Goal: Check status: Check status

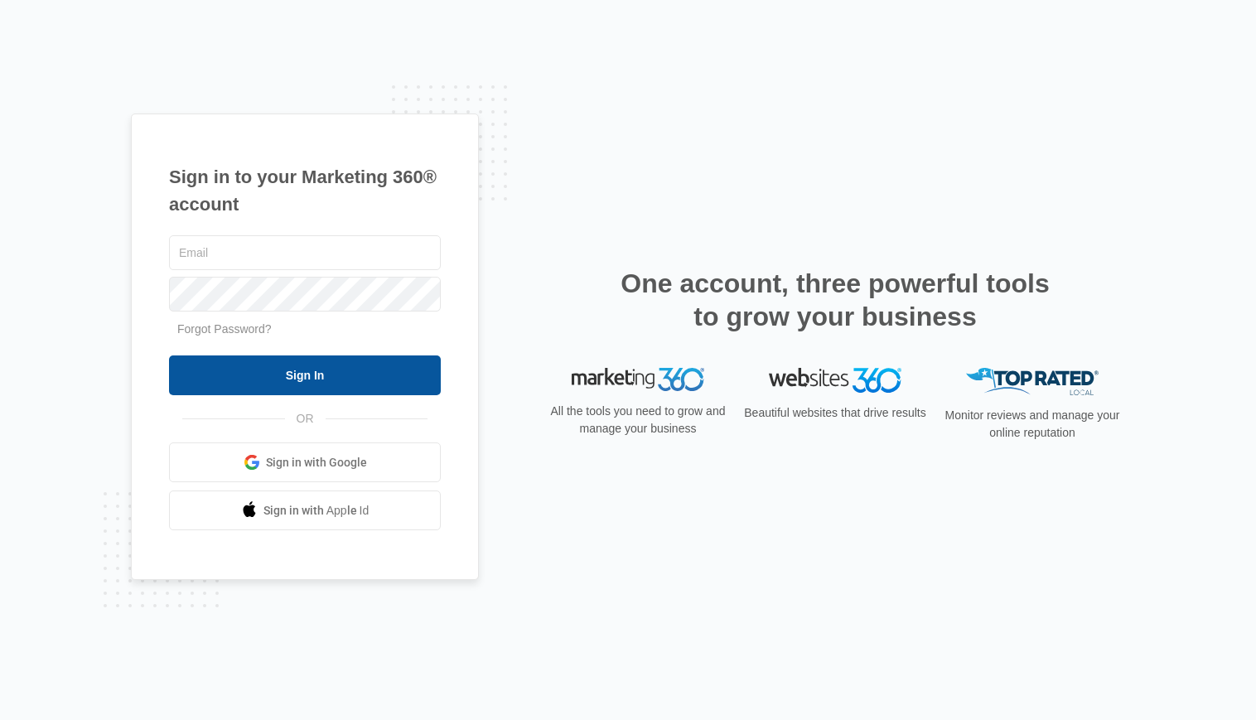
type input "[EMAIL_ADDRESS][DOMAIN_NAME]"
click at [306, 383] on input "Sign In" at bounding box center [305, 375] width 272 height 40
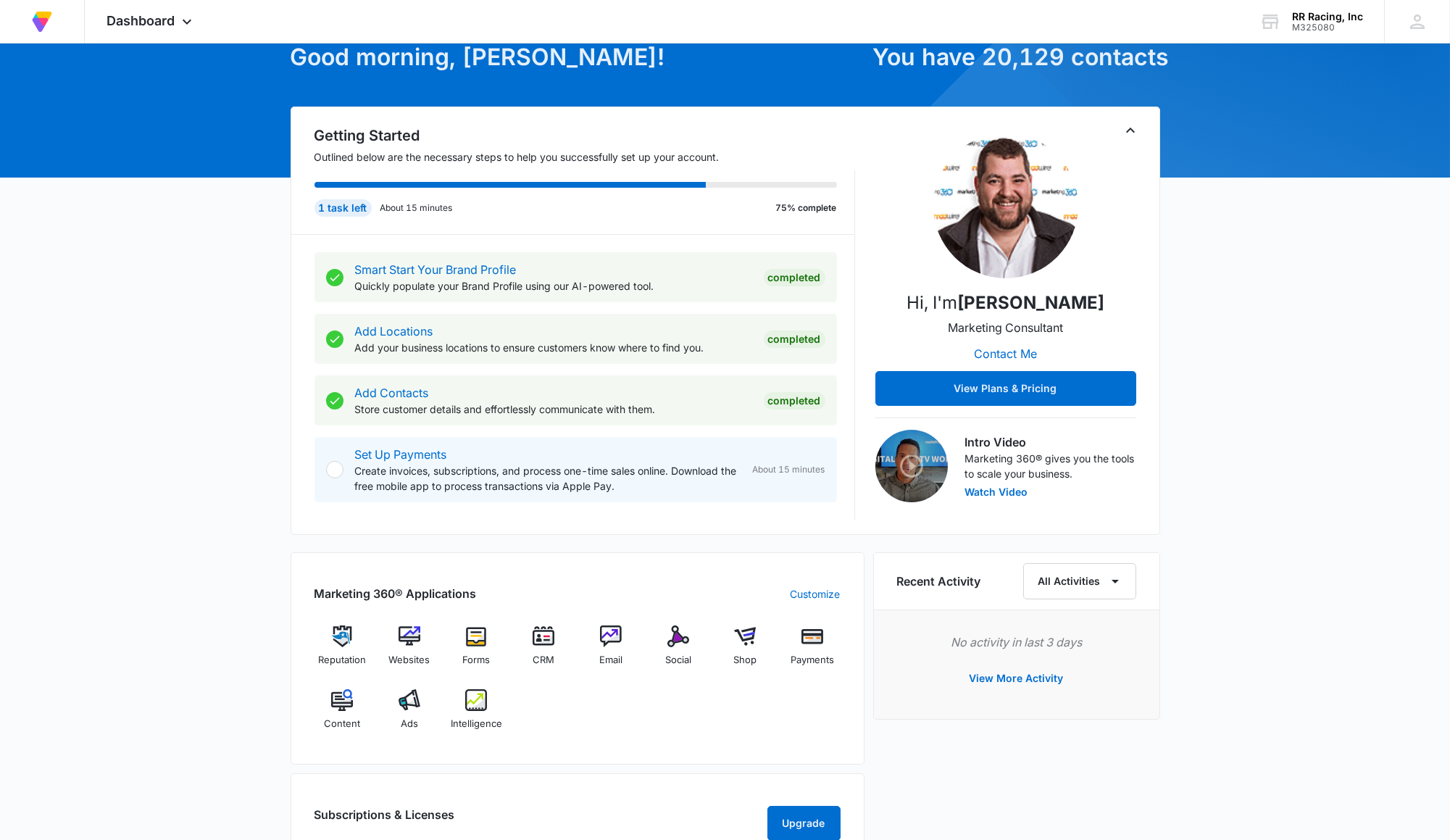
scroll to position [96, 0]
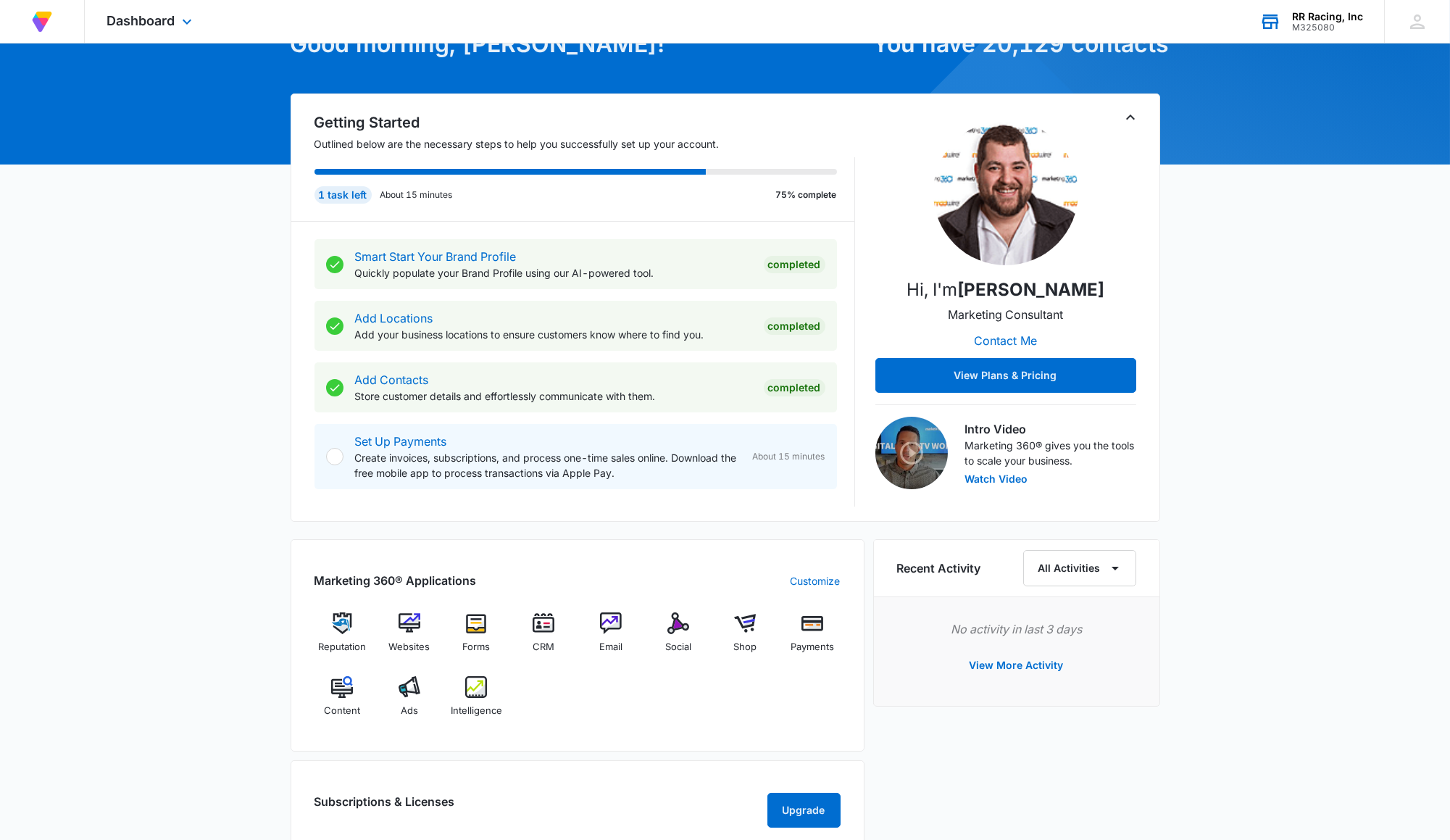
click at [1316, 15] on div "RR Racing, Inc" at bounding box center [1327, 16] width 71 height 11
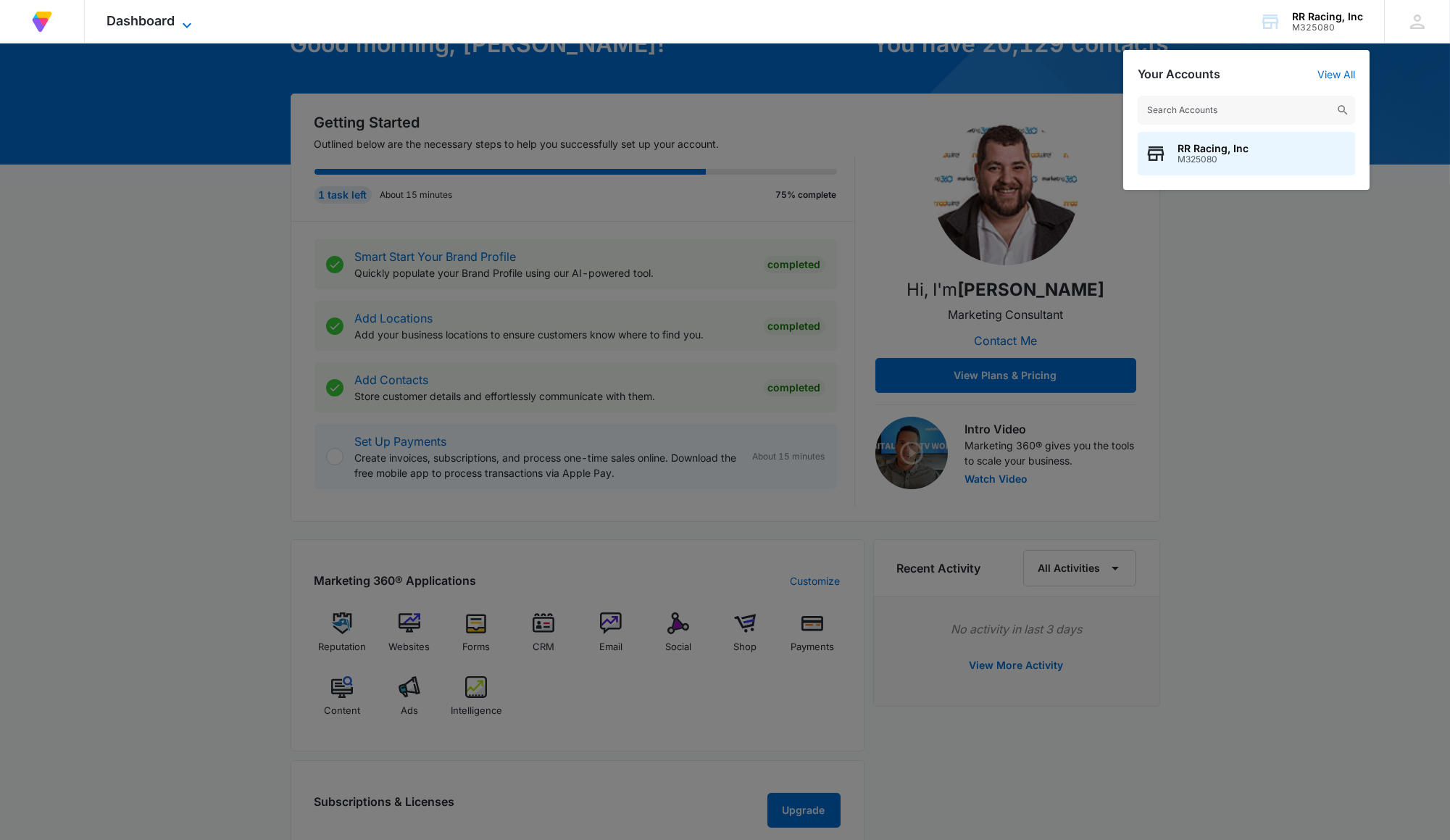
click at [171, 25] on span "Dashboard" at bounding box center [141, 20] width 68 height 15
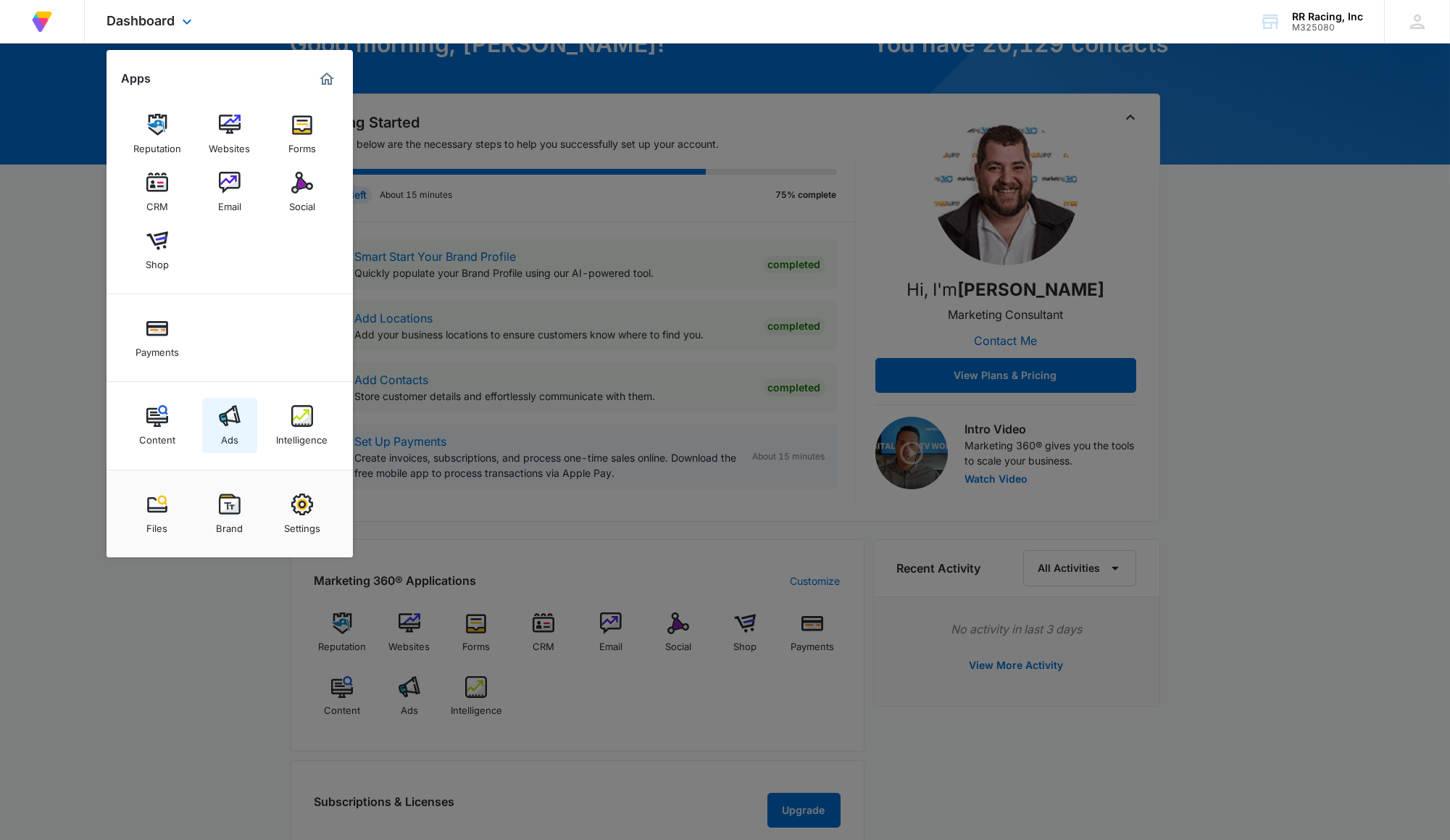
click at [229, 430] on div "Ads" at bounding box center [230, 437] width 18 height 19
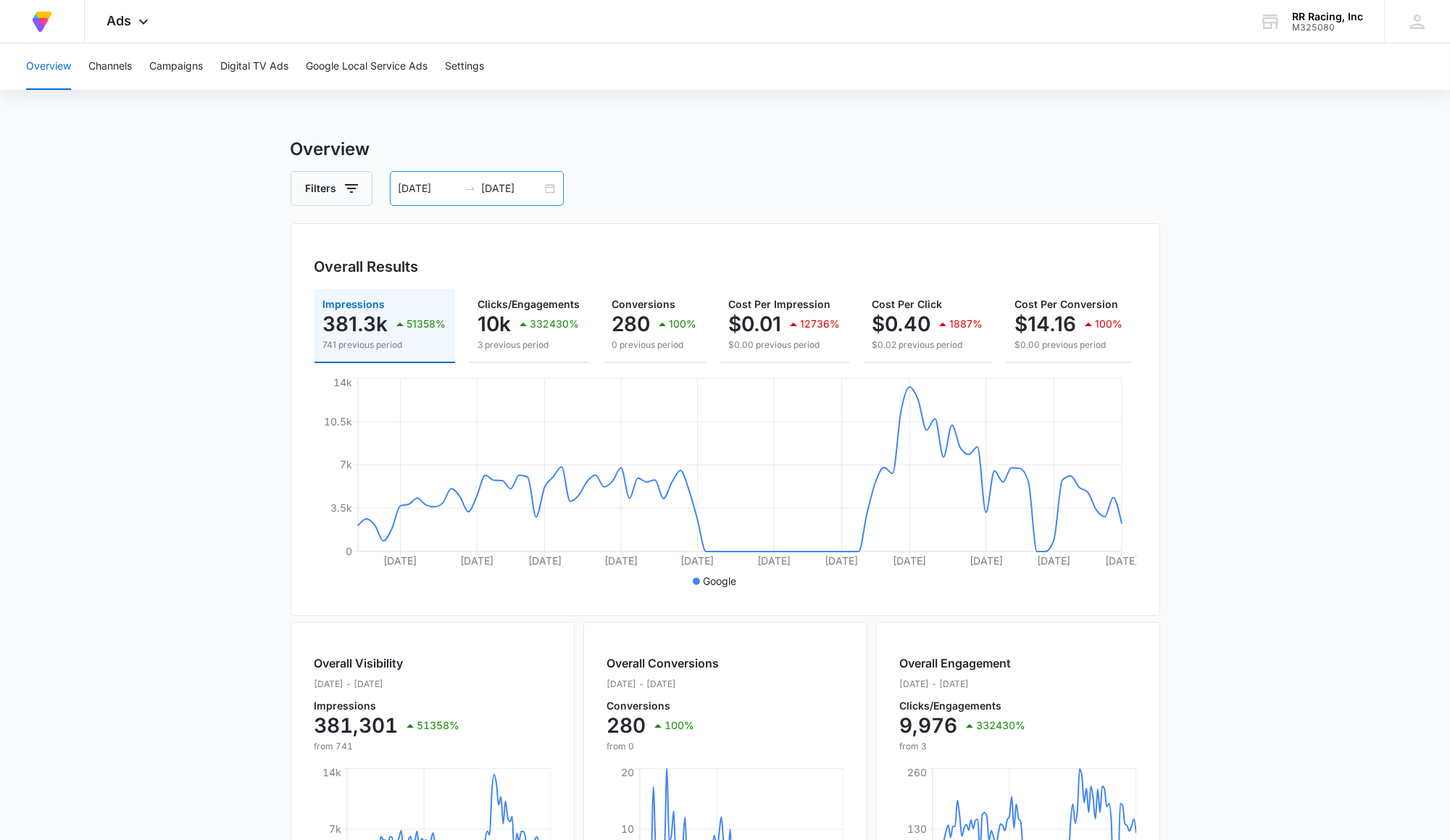
click at [549, 189] on div "[DATE] [DATE]" at bounding box center [477, 188] width 174 height 35
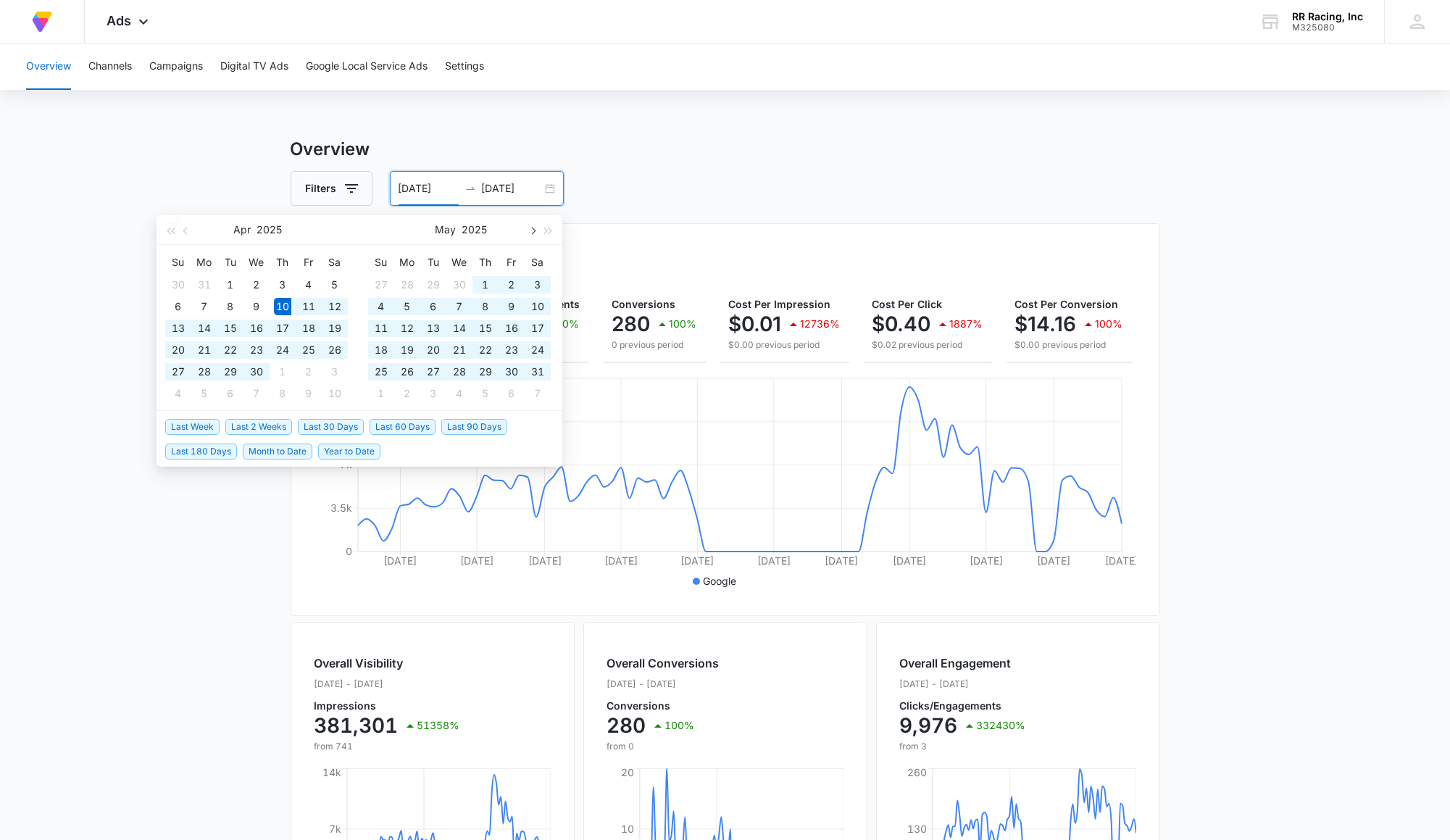
click at [530, 232] on span "button" at bounding box center [532, 230] width 7 height 7
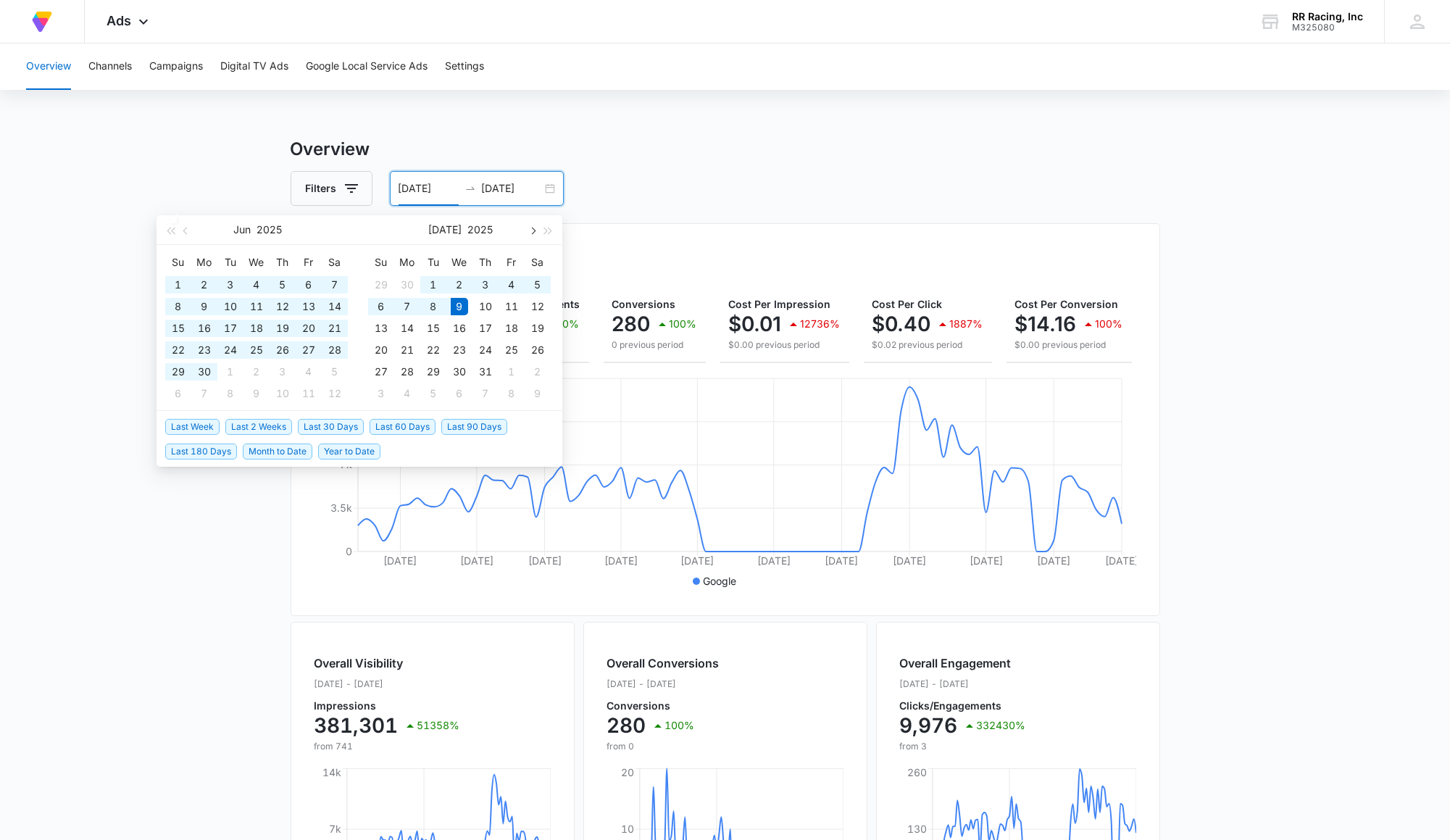
click at [530, 232] on span "button" at bounding box center [532, 230] width 7 height 7
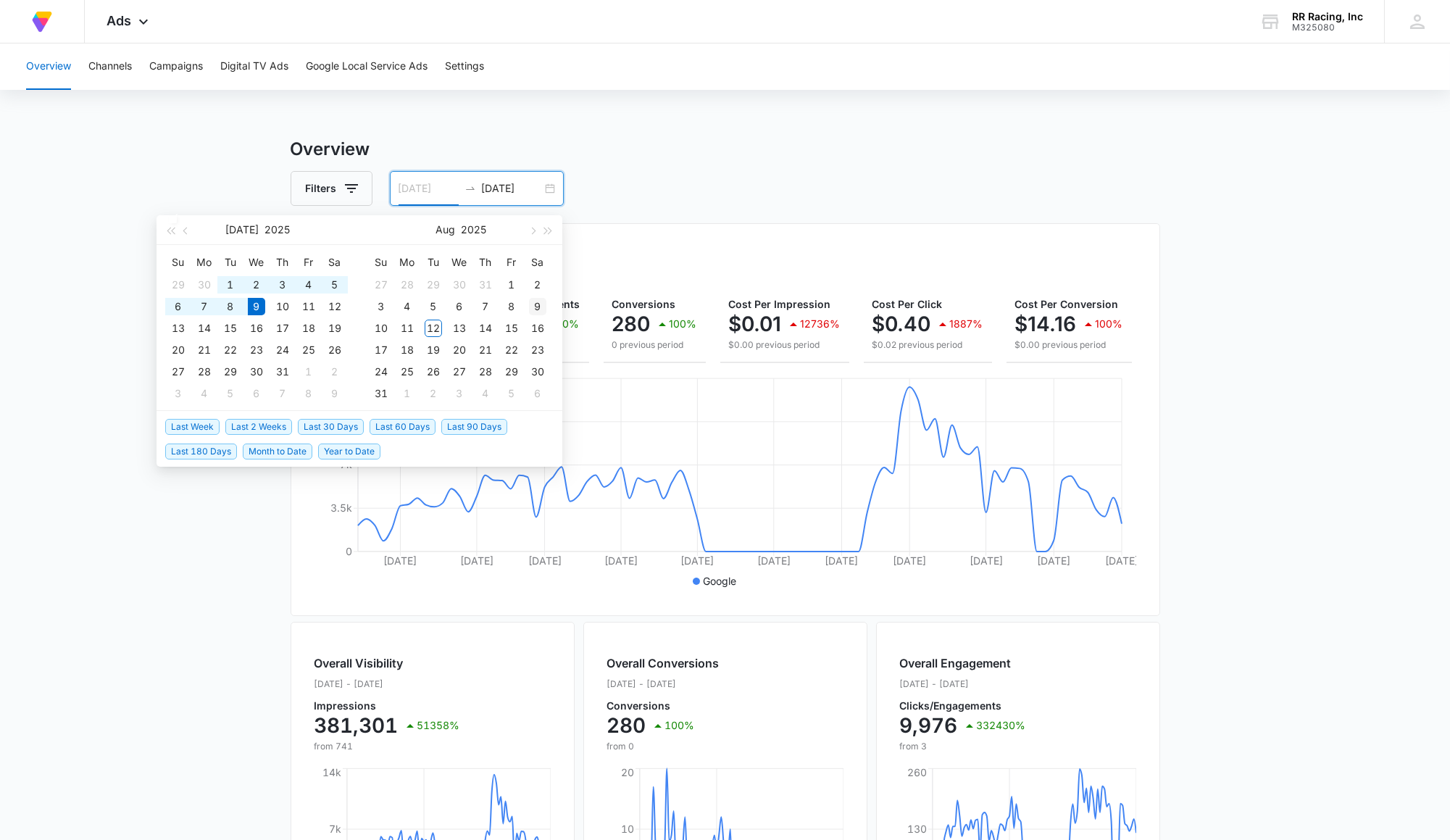
type input "[DATE]"
click at [534, 303] on div "9" at bounding box center [538, 306] width 18 height 18
type input "[DATE]"
click at [753, 189] on div "Filters [DATE] [DATE]" at bounding box center [725, 188] width 870 height 35
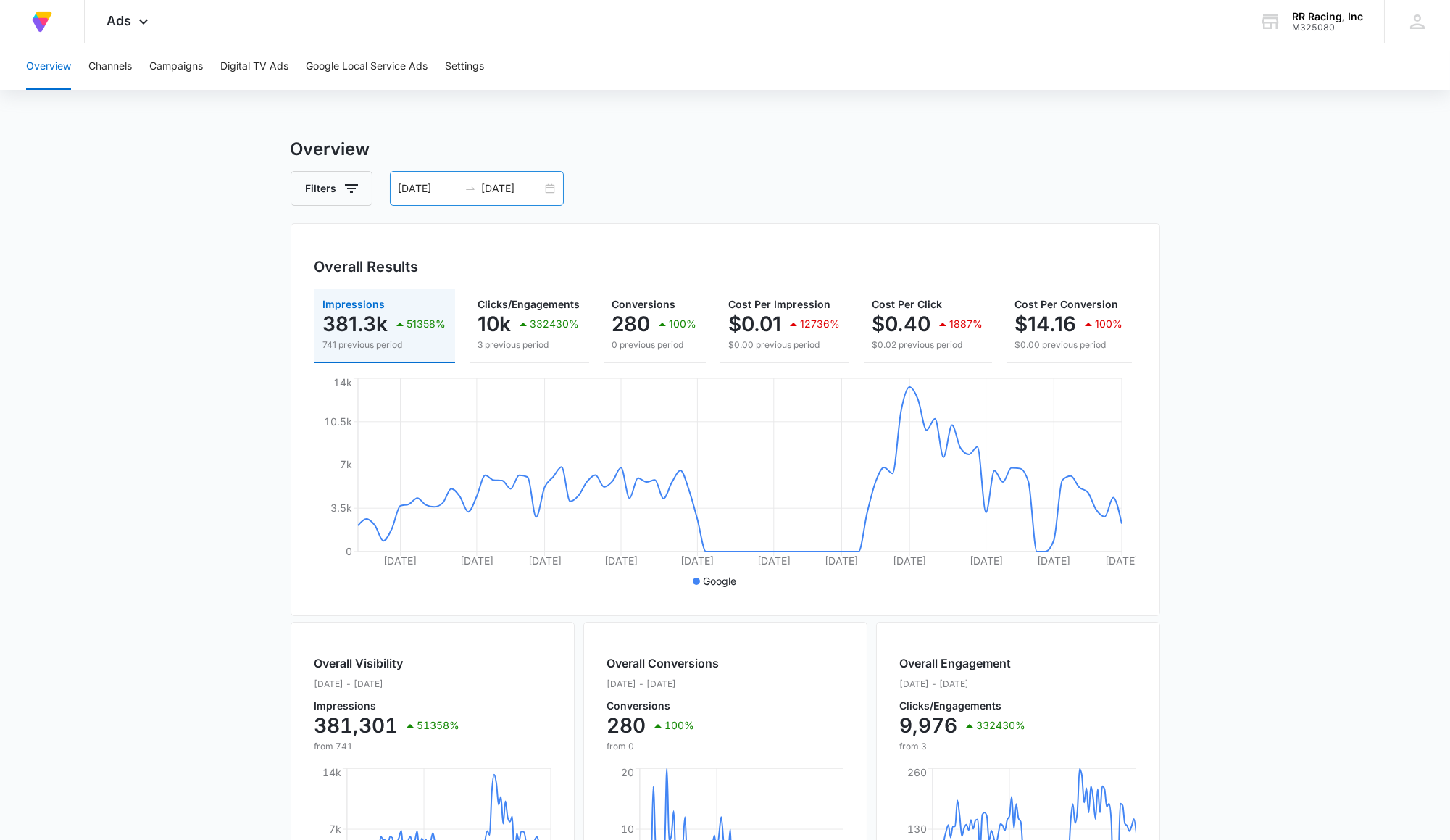
click at [547, 191] on div "[DATE] [DATE]" at bounding box center [477, 188] width 174 height 35
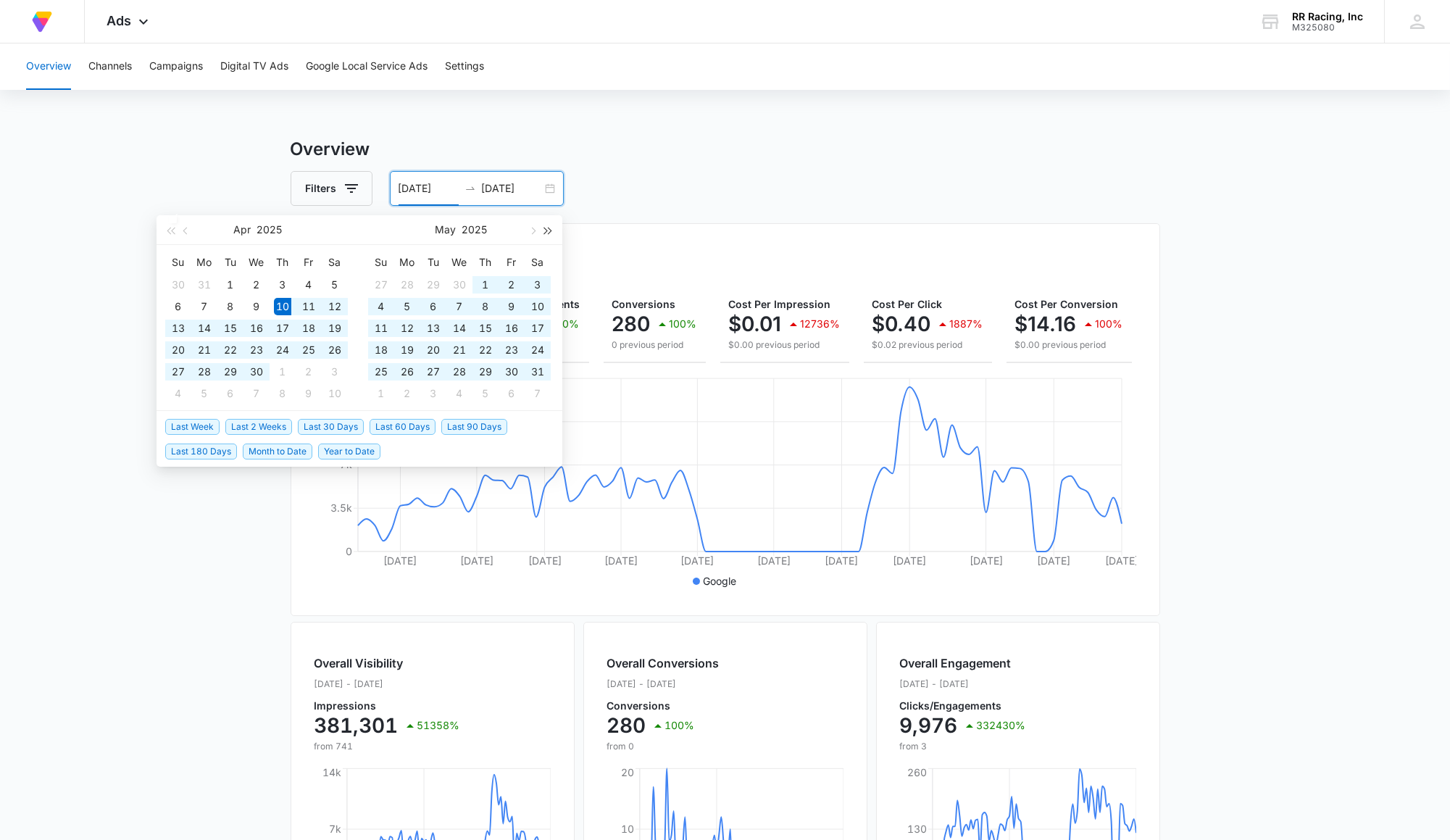
click at [546, 232] on span "button" at bounding box center [549, 230] width 7 height 7
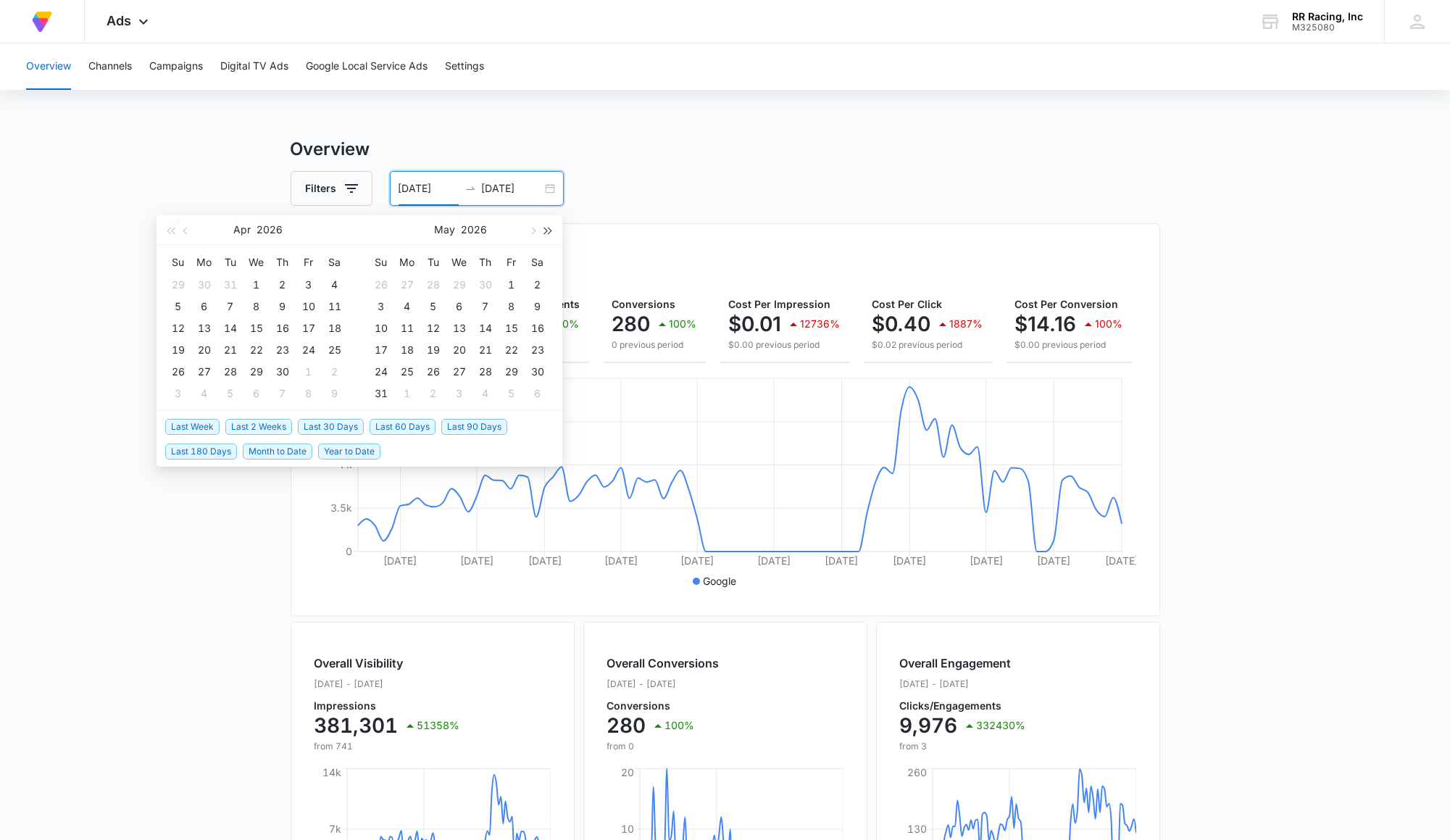
click at [546, 232] on span "button" at bounding box center [549, 230] width 7 height 7
click at [170, 221] on button "button" at bounding box center [171, 229] width 16 height 29
click at [170, 227] on button "button" at bounding box center [171, 229] width 16 height 29
click at [170, 227] on span "button" at bounding box center [170, 230] width 7 height 7
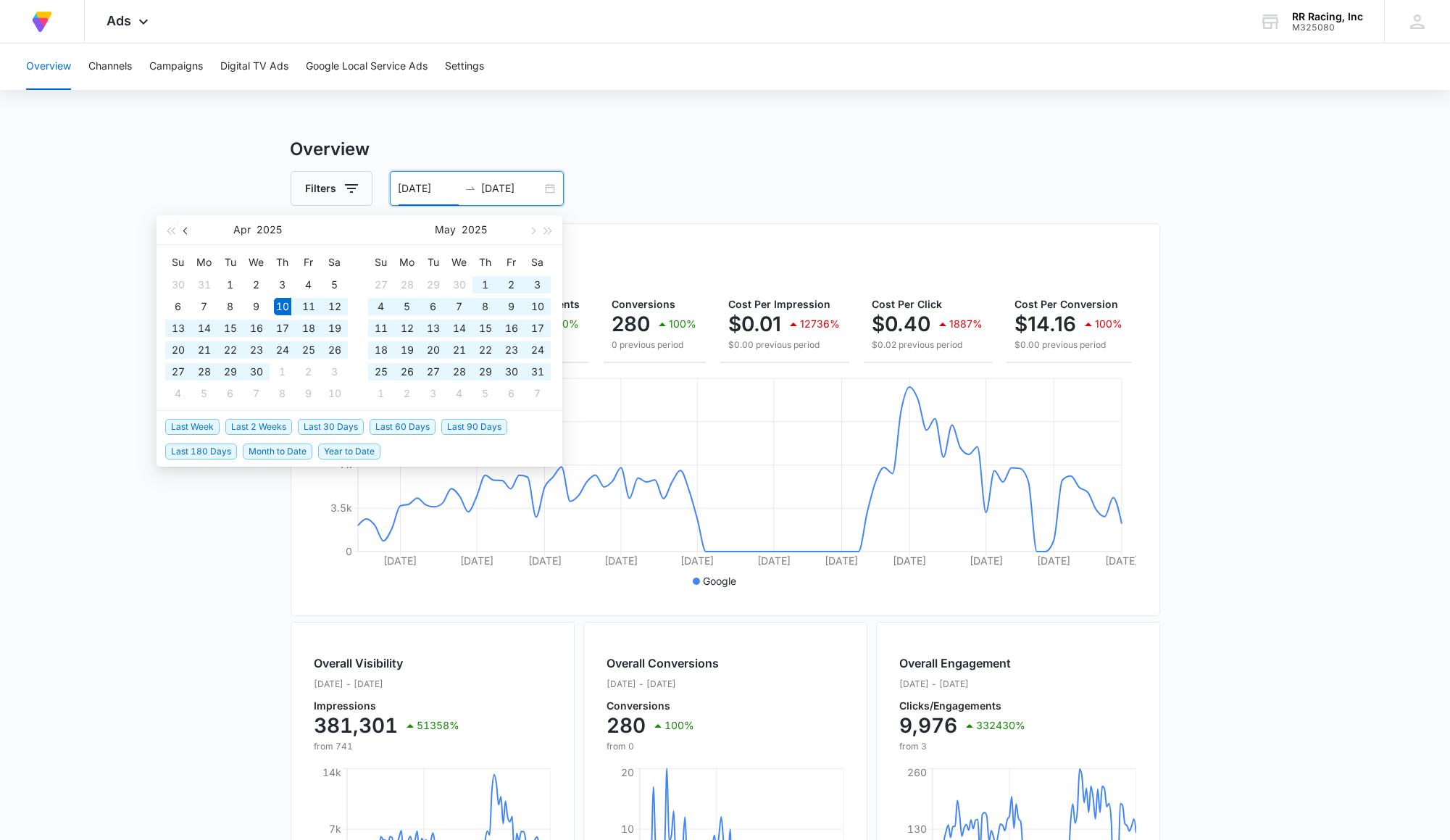
click at [184, 230] on span "button" at bounding box center [187, 230] width 7 height 7
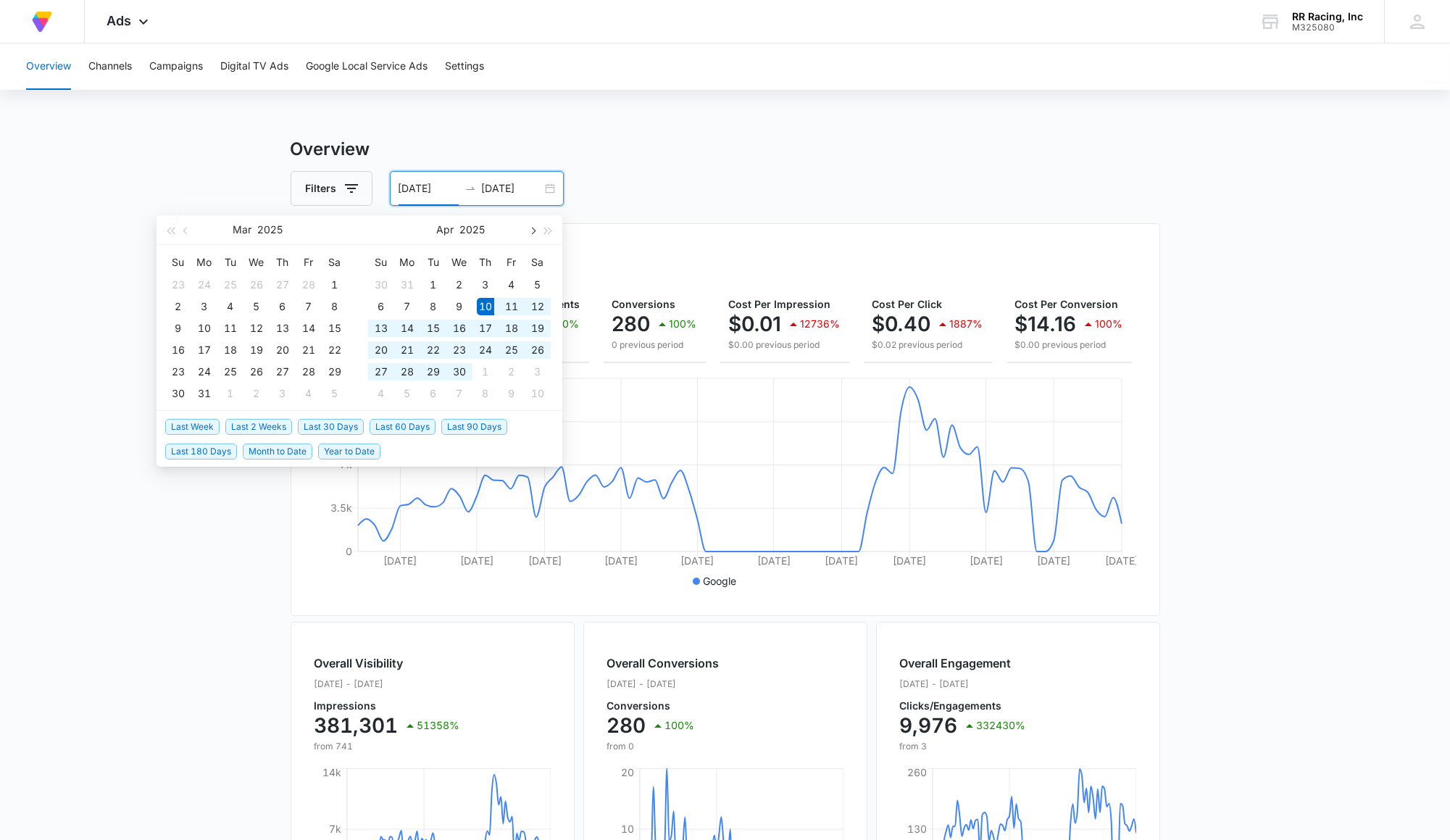
click at [536, 233] on button "button" at bounding box center [532, 229] width 16 height 29
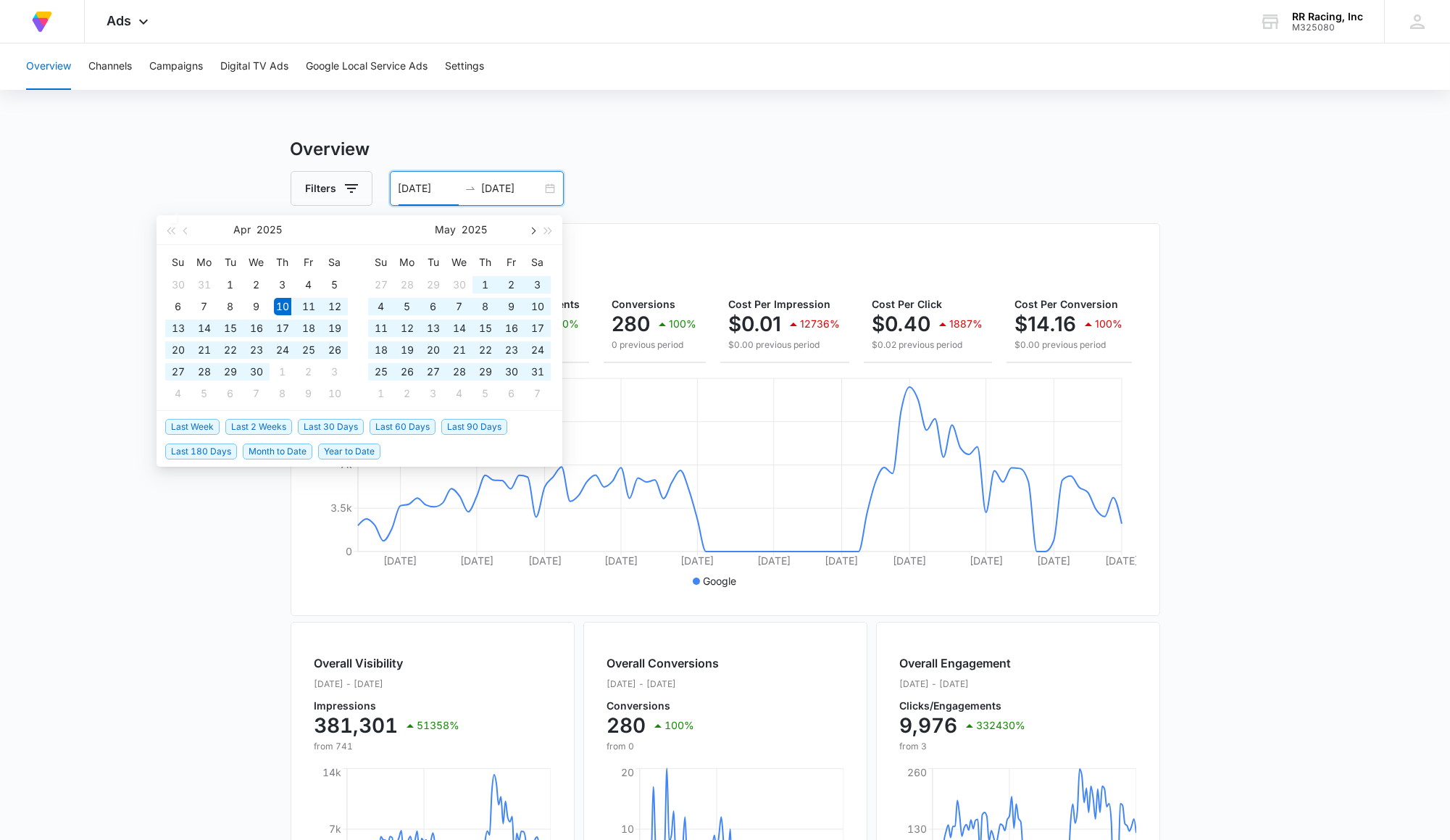
click at [536, 233] on button "button" at bounding box center [532, 229] width 16 height 29
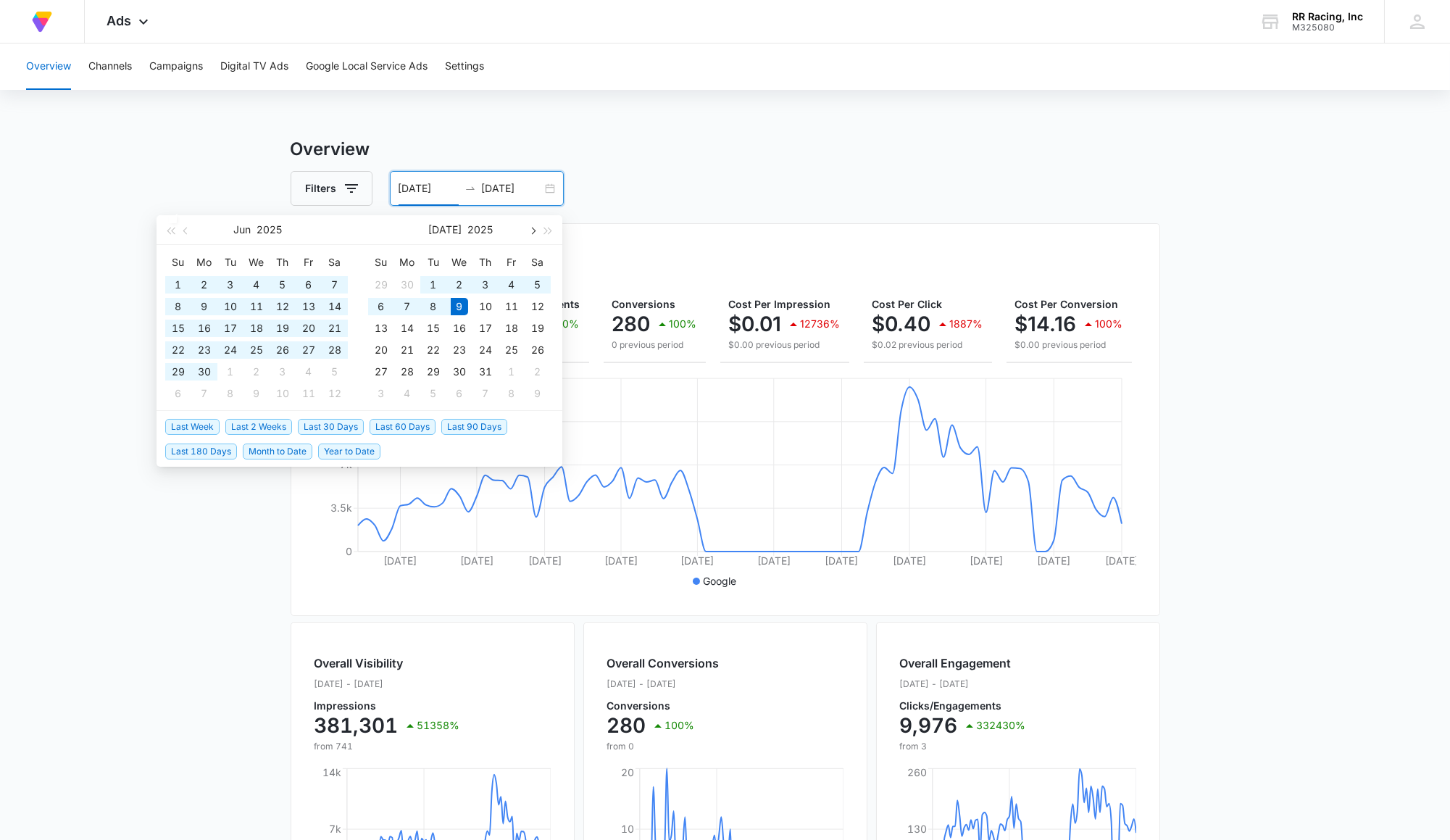
click at [536, 233] on button "button" at bounding box center [532, 229] width 16 height 29
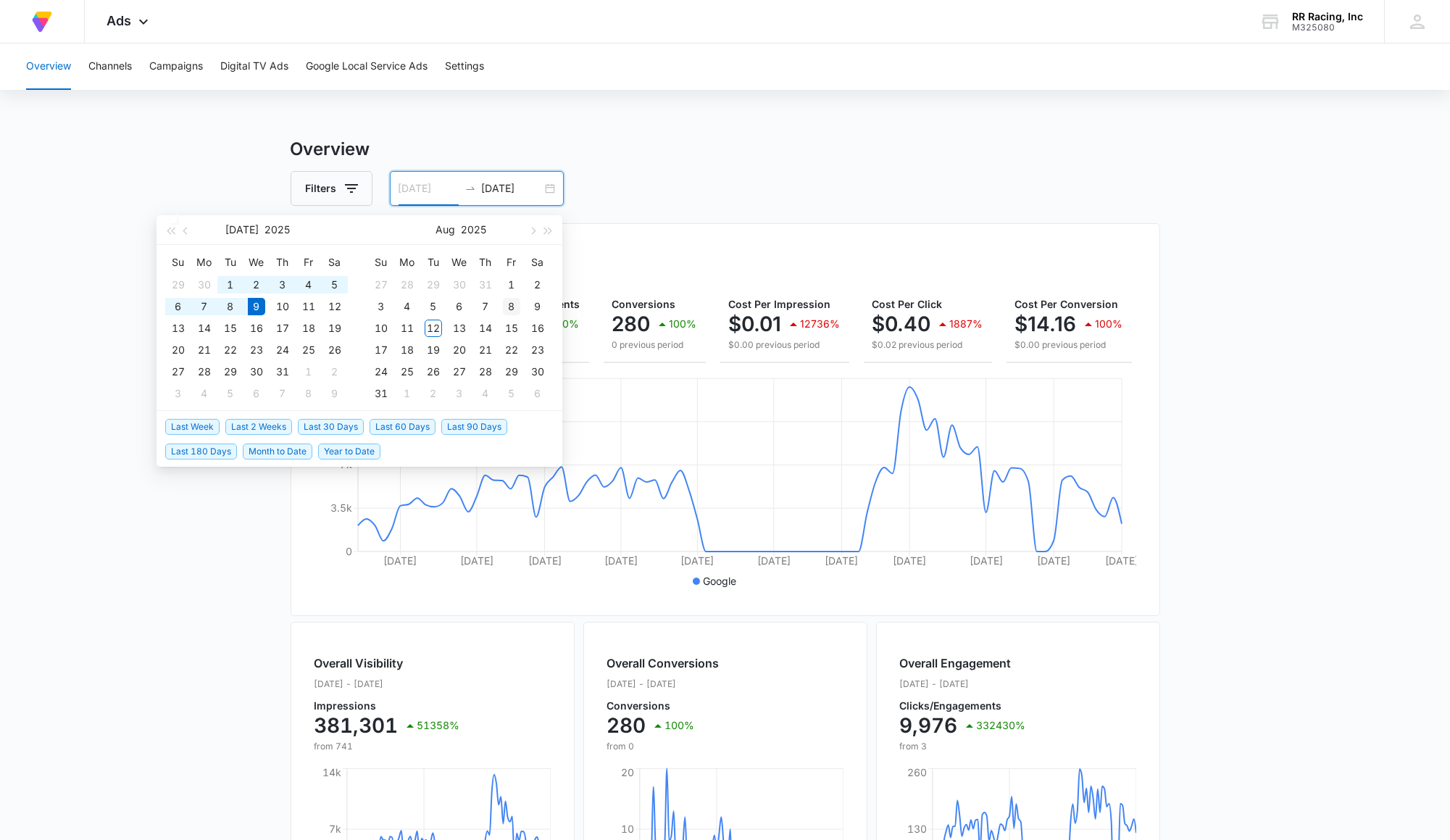
type input "[DATE]"
click at [516, 307] on div "8" at bounding box center [512, 306] width 18 height 18
click at [182, 227] on button "button" at bounding box center [186, 229] width 16 height 29
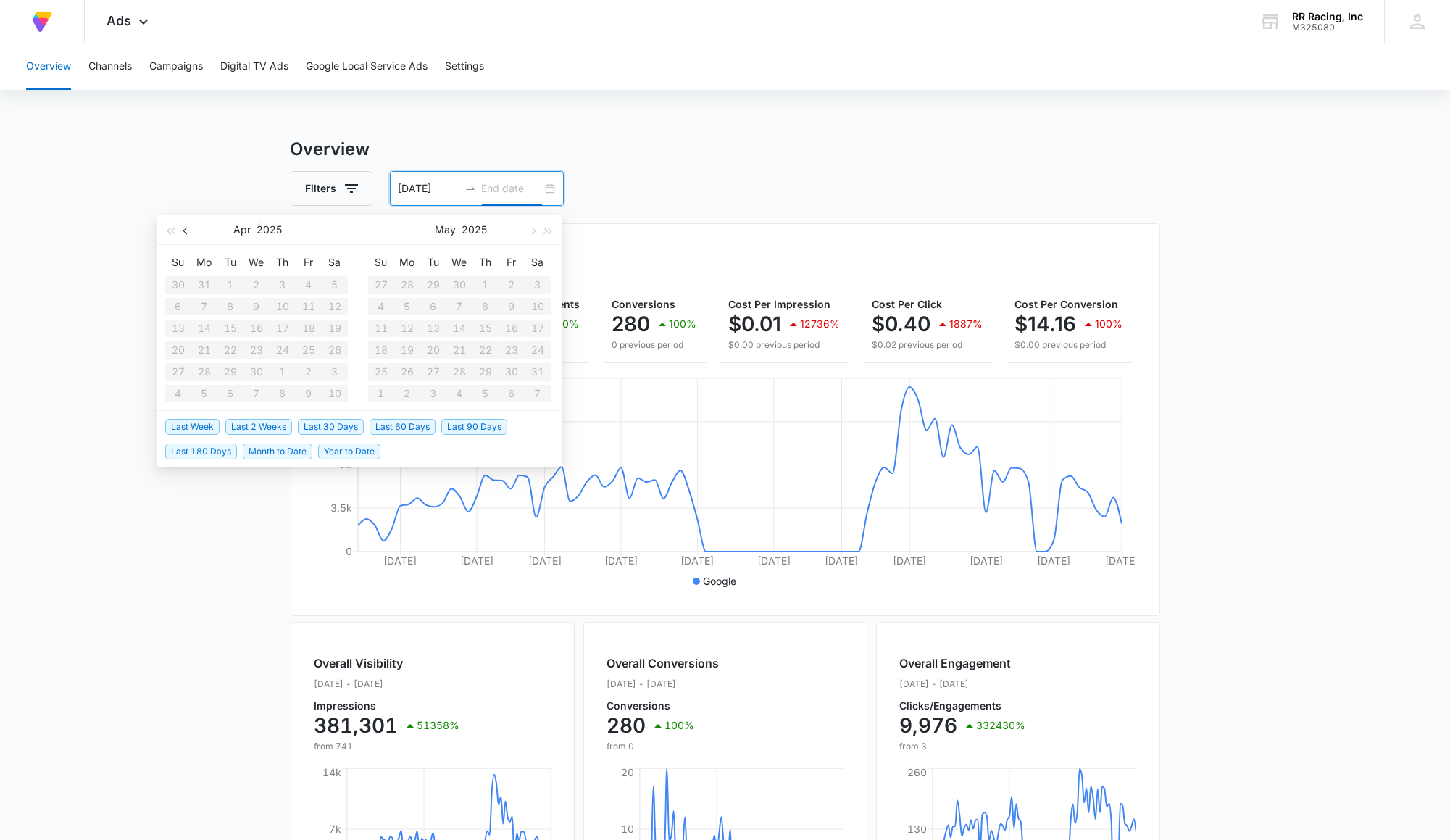
click at [182, 227] on button "button" at bounding box center [186, 229] width 16 height 29
click at [172, 281] on table "Su Mo Tu We Th Fr Sa 1 2 3 4 5 6 7 8 9 10 11 12 13 14 15 16 17 18 19 20 21 22 2…" at bounding box center [256, 328] width 183 height 154
click at [452, 230] on button "Jan" at bounding box center [445, 229] width 18 height 29
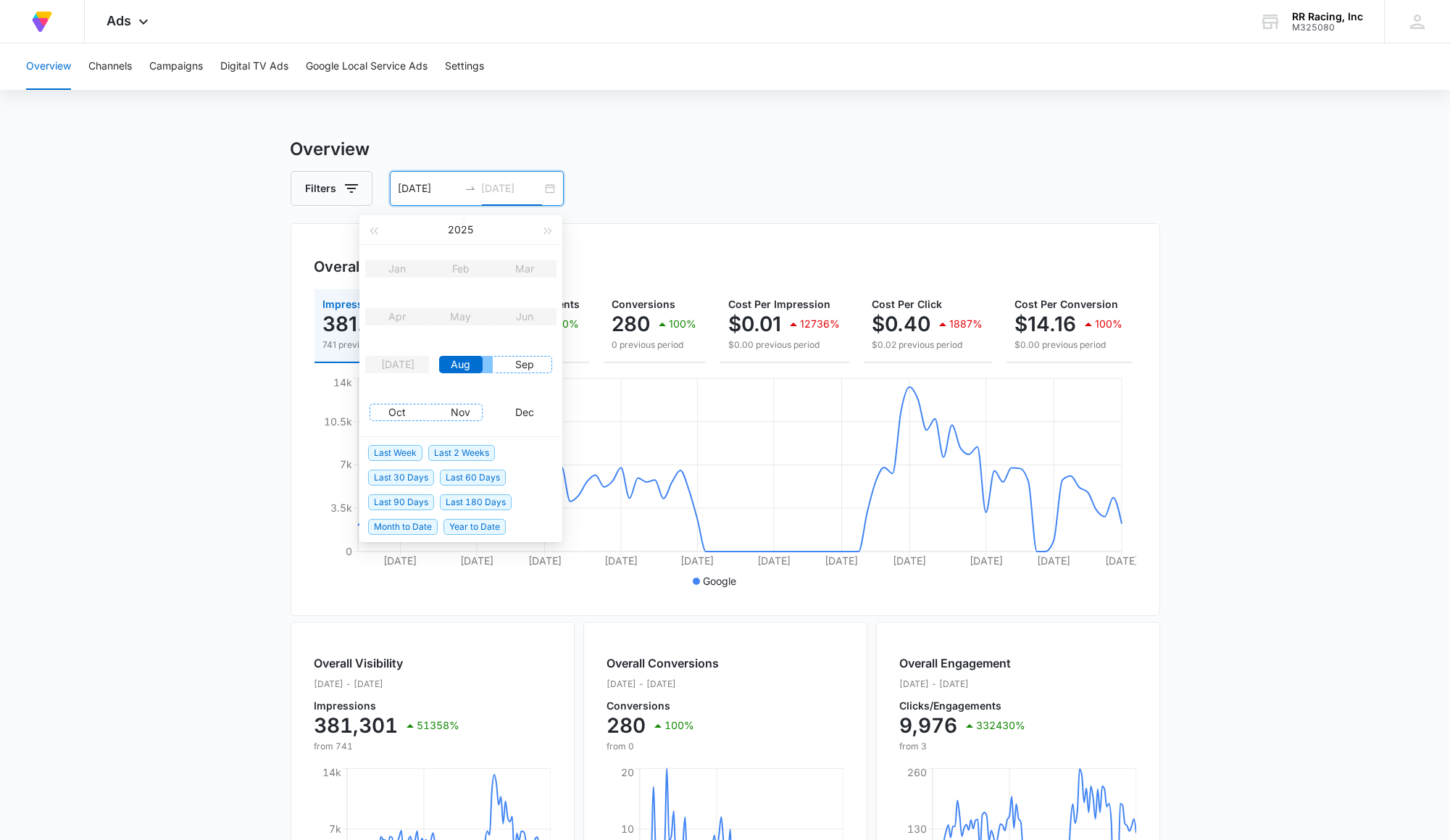
type input "[DATE]"
click at [456, 503] on span "Last 180 Days" at bounding box center [476, 502] width 72 height 16
type input "[DATE]"
